Goal: Check status

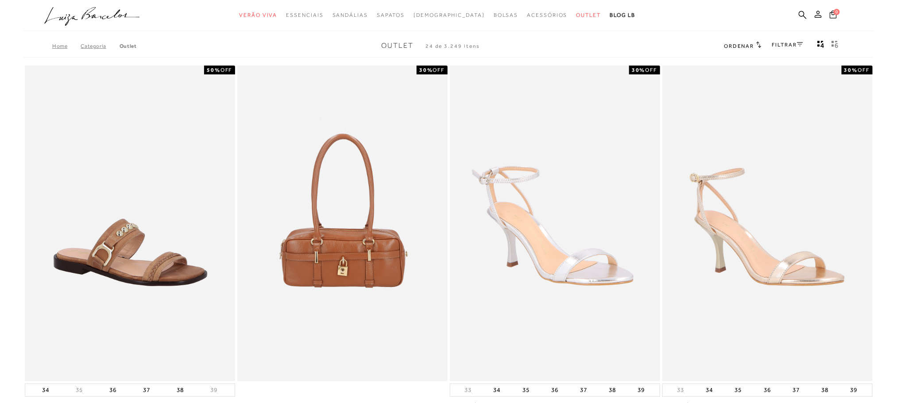
click at [817, 16] on icon at bounding box center [818, 14] width 7 height 7
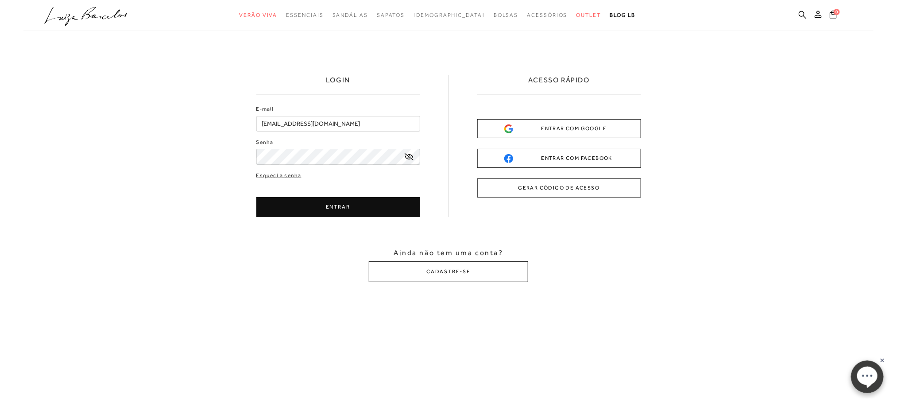
click at [314, 210] on button "ENTRAR" at bounding box center [338, 207] width 164 height 20
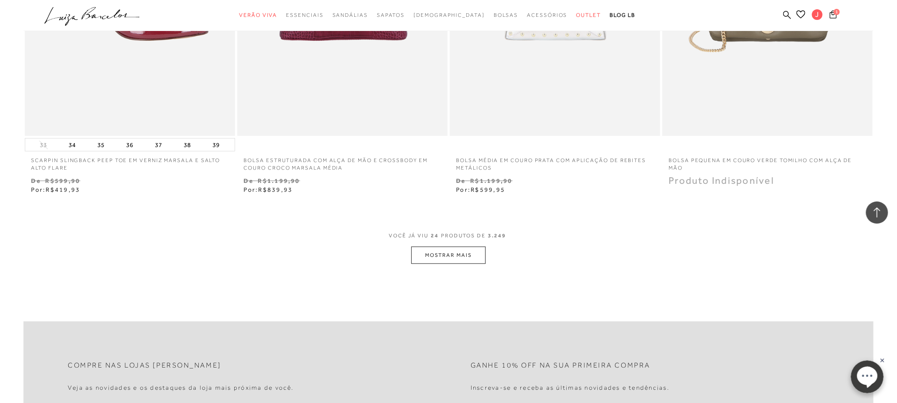
scroll to position [2325, 0]
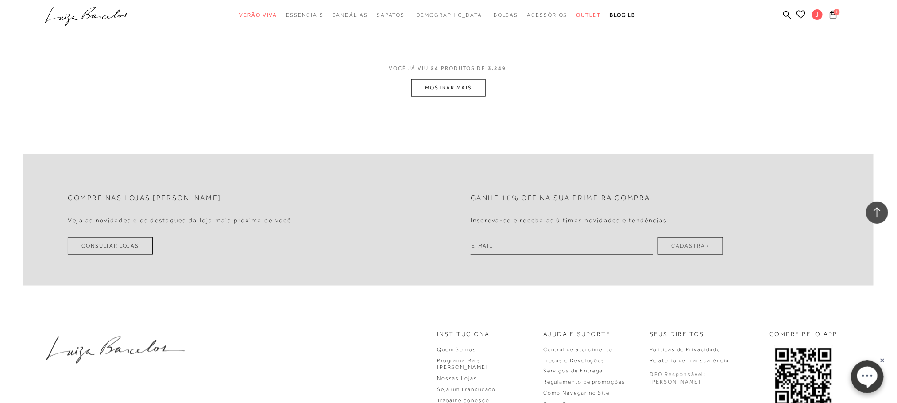
click at [437, 85] on button "MOSTRAR MAIS" at bounding box center [448, 87] width 74 height 17
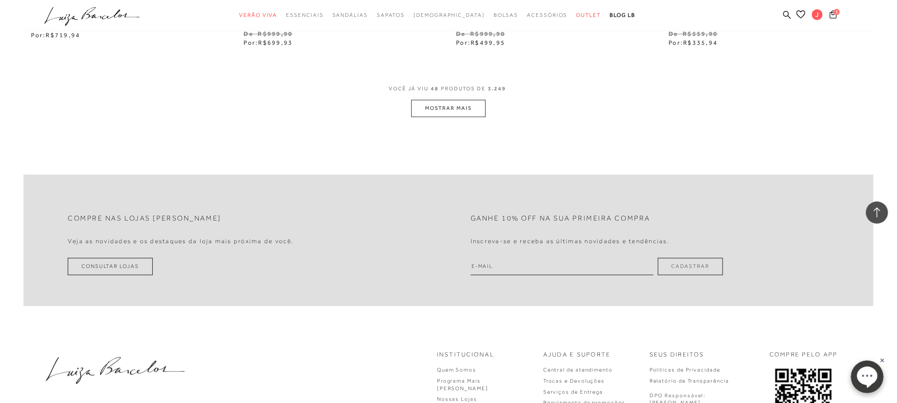
scroll to position [4434, 0]
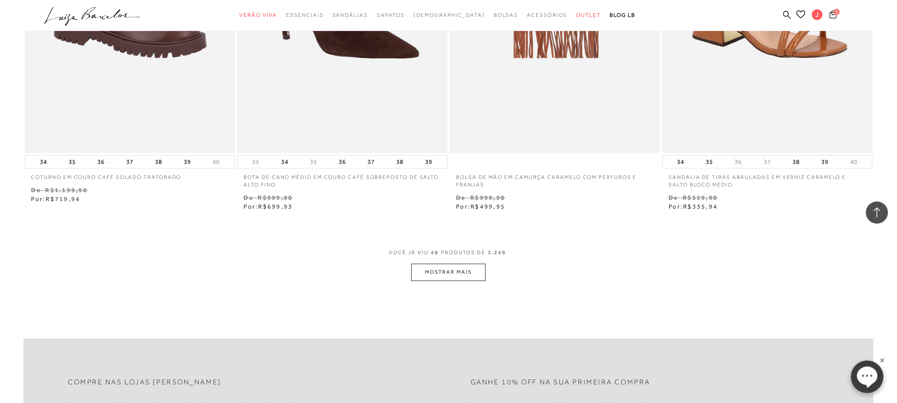
click at [437, 277] on button "MOSTRAR MAIS" at bounding box center [448, 272] width 74 height 17
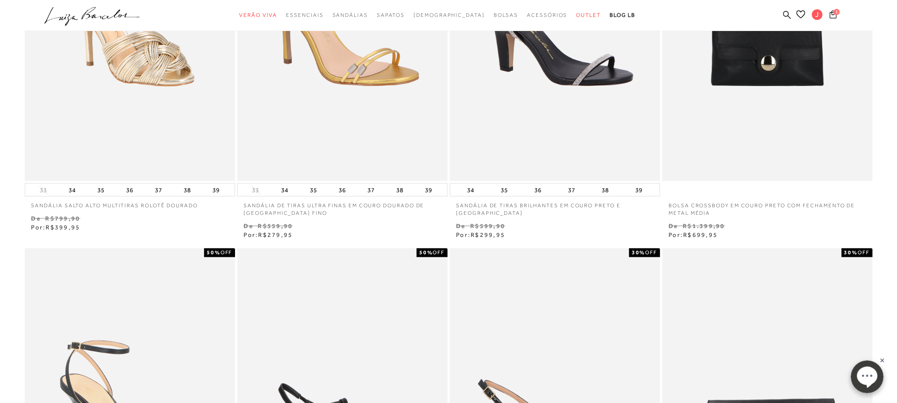
scroll to position [0, 0]
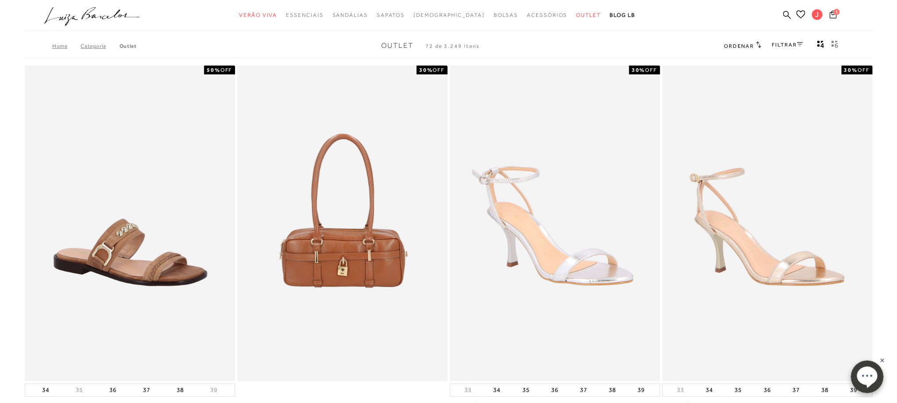
click at [87, 44] on link "Categoria" at bounding box center [100, 46] width 39 height 6
click at [89, 48] on link "Categoria" at bounding box center [100, 46] width 39 height 6
click at [131, 48] on link "Outlet" at bounding box center [128, 46] width 17 height 6
click at [91, 49] on link "Categoria" at bounding box center [100, 46] width 39 height 6
click at [93, 49] on link "Categoria" at bounding box center [100, 46] width 39 height 6
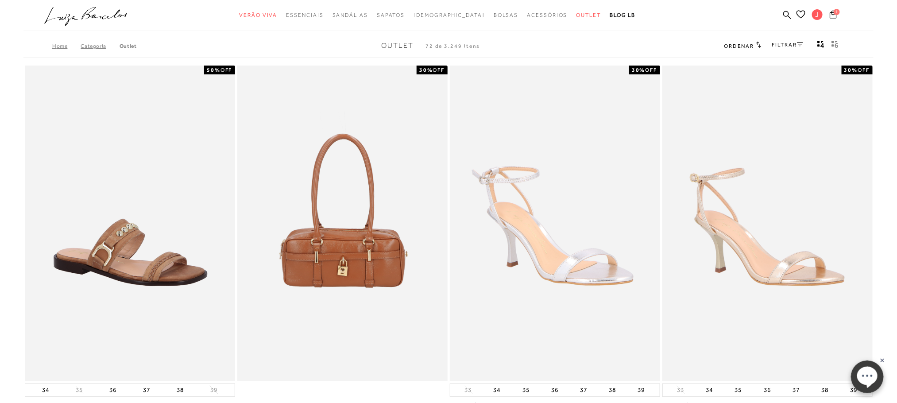
click at [96, 47] on link "Categoria" at bounding box center [100, 46] width 39 height 6
click at [100, 44] on link "Categoria" at bounding box center [100, 46] width 39 height 6
click at [817, 15] on span "J" at bounding box center [817, 14] width 11 height 11
click at [806, 60] on link "Meus Pedidos" at bounding box center [816, 59] width 71 height 16
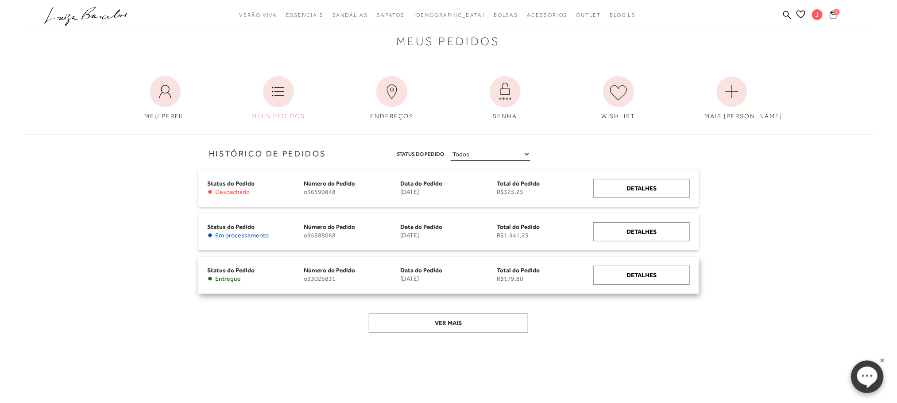
scroll to position [19, 0]
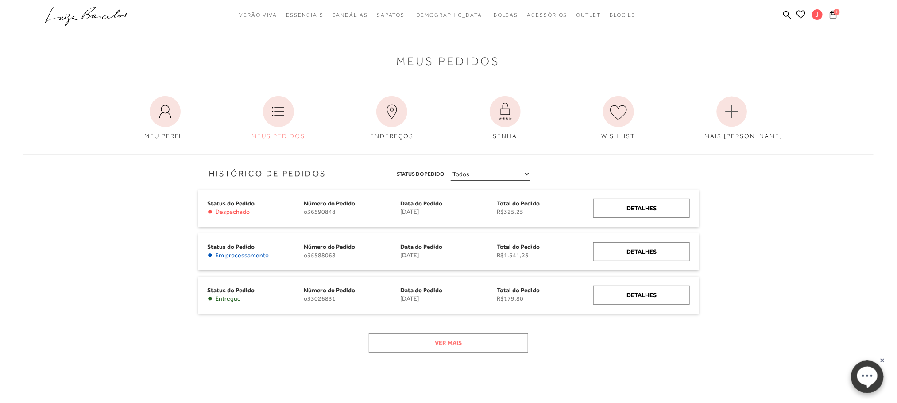
click at [440, 342] on button "Ver mais" at bounding box center [448, 342] width 159 height 19
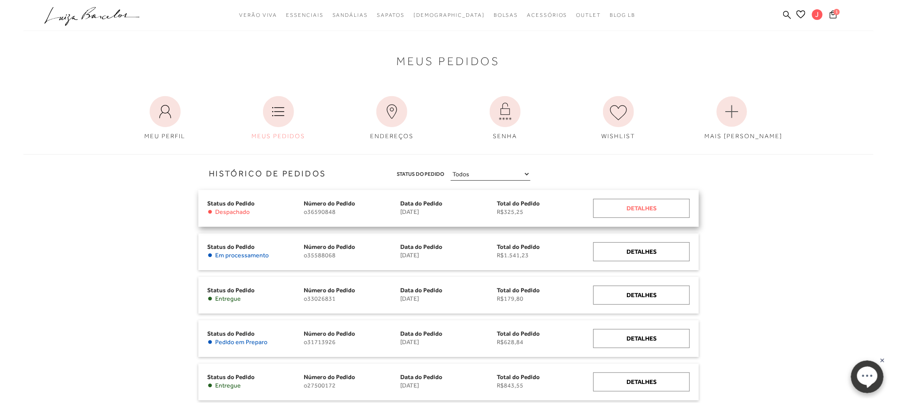
click at [634, 210] on div "Detalhes" at bounding box center [641, 208] width 97 height 19
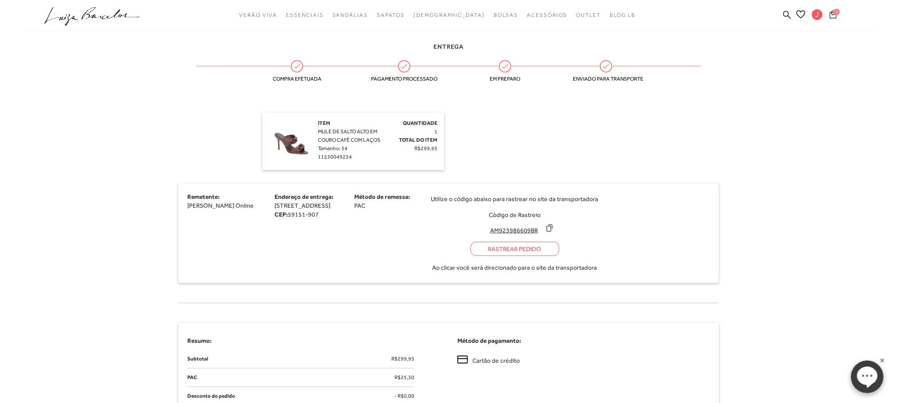
scroll to position [66, 0]
